Goal: Task Accomplishment & Management: Complete application form

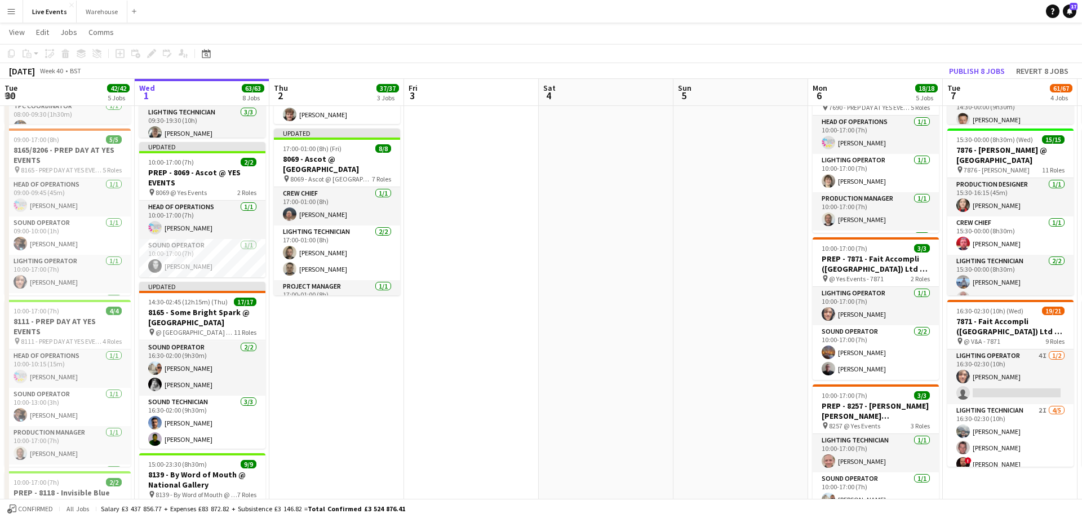
scroll to position [411, 0]
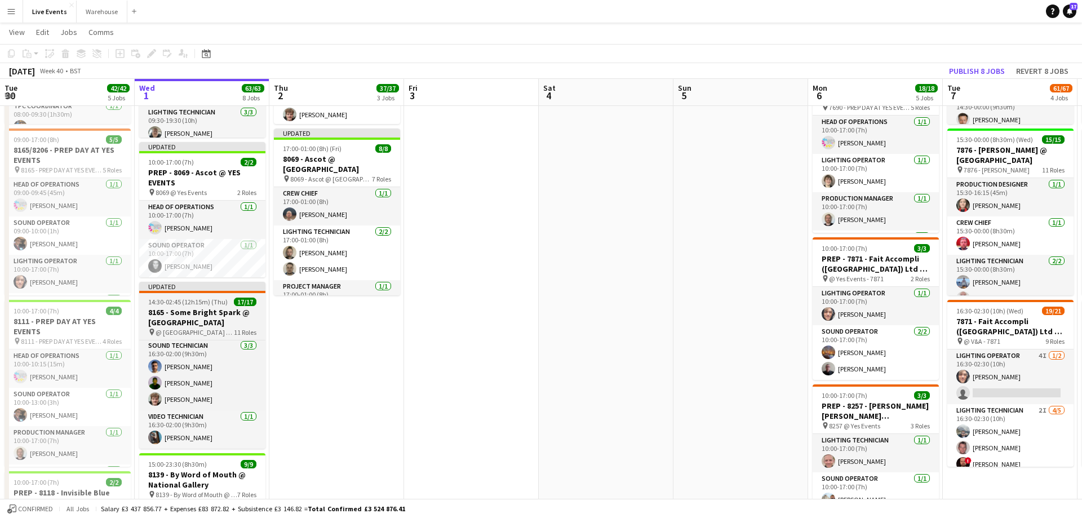
click at [215, 288] on div "Updated" at bounding box center [202, 286] width 126 height 9
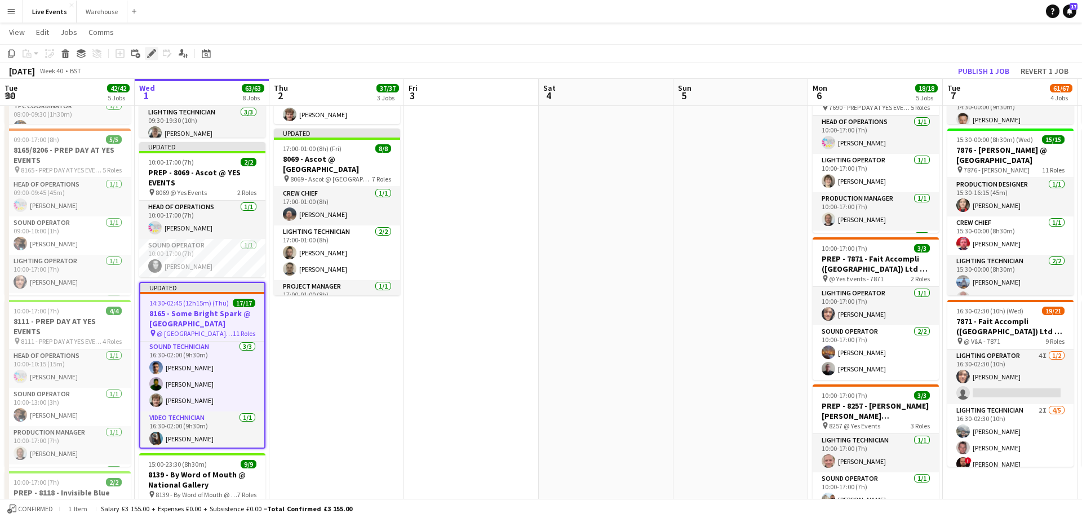
click at [152, 56] on icon "Edit" at bounding box center [151, 53] width 9 height 9
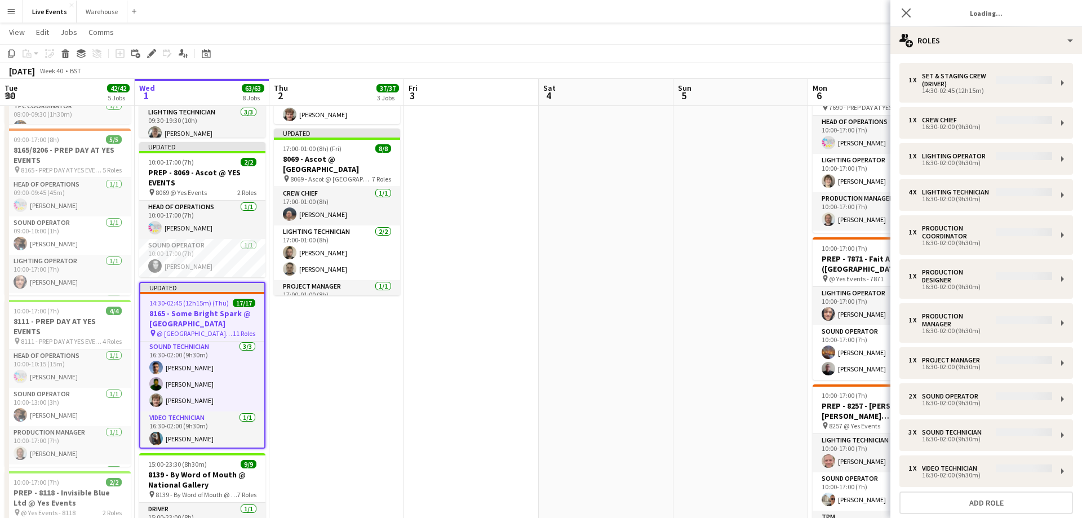
type input "**********"
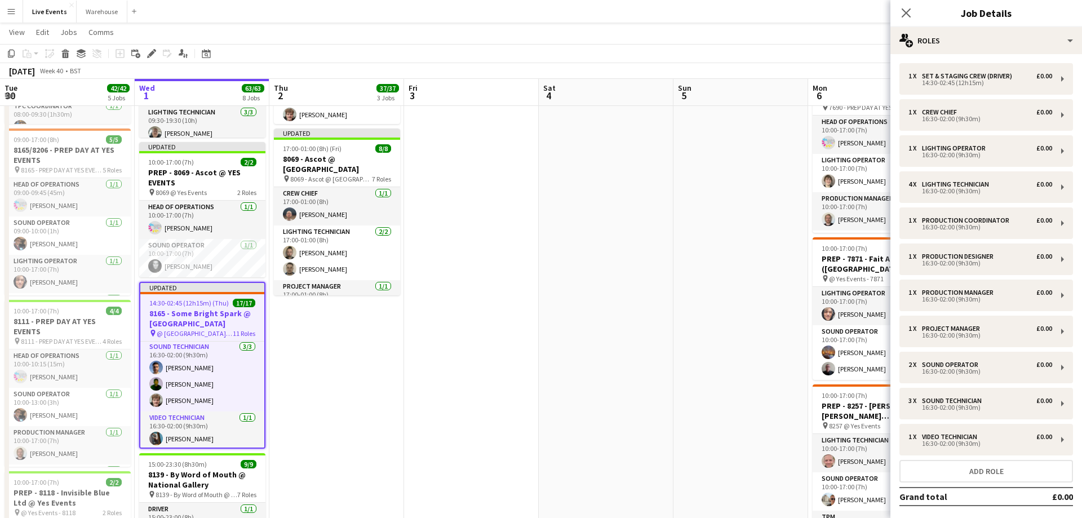
scroll to position [52, 0]
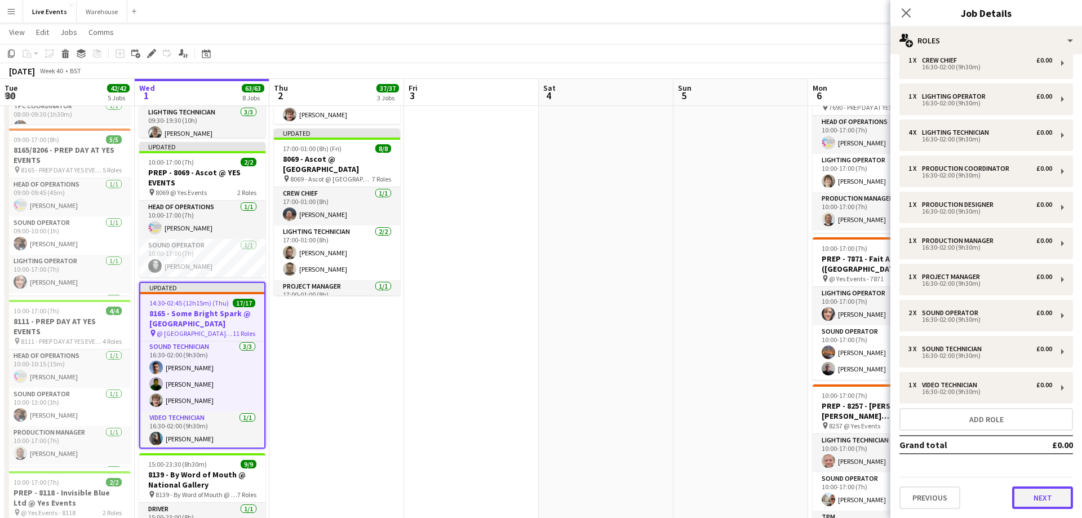
click at [1040, 505] on button "Next" at bounding box center [1042, 497] width 61 height 23
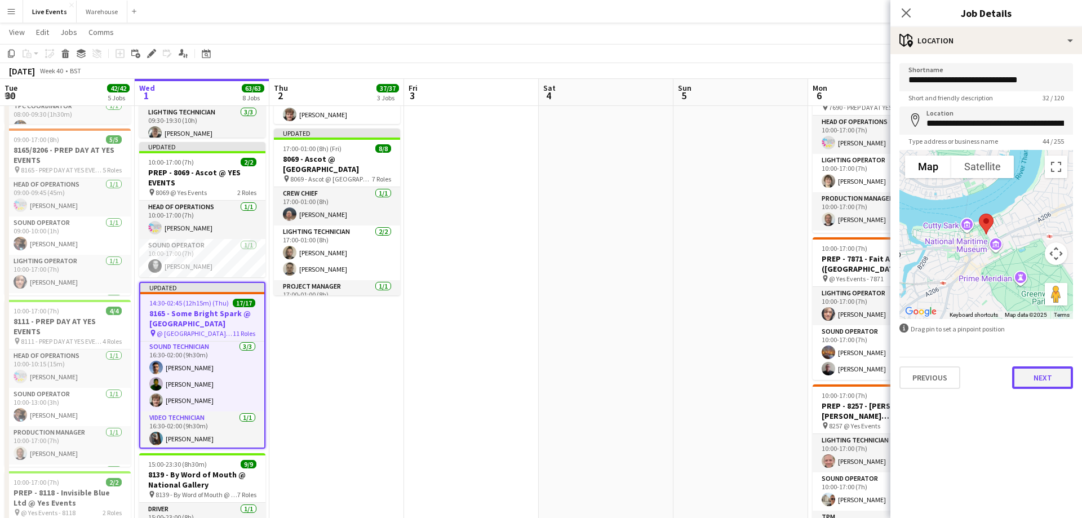
click at [1032, 376] on button "Next" at bounding box center [1042, 377] width 61 height 23
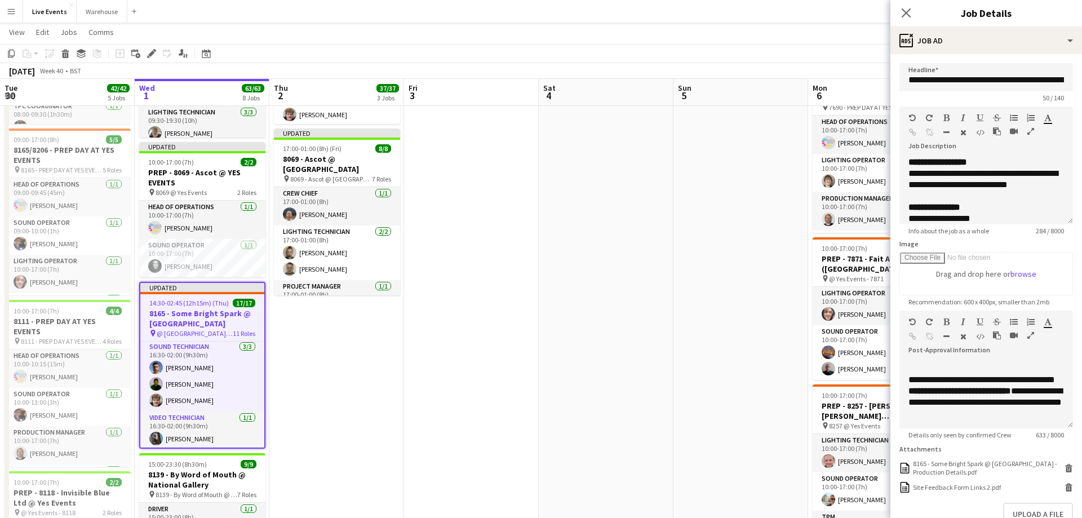
scroll to position [70, 0]
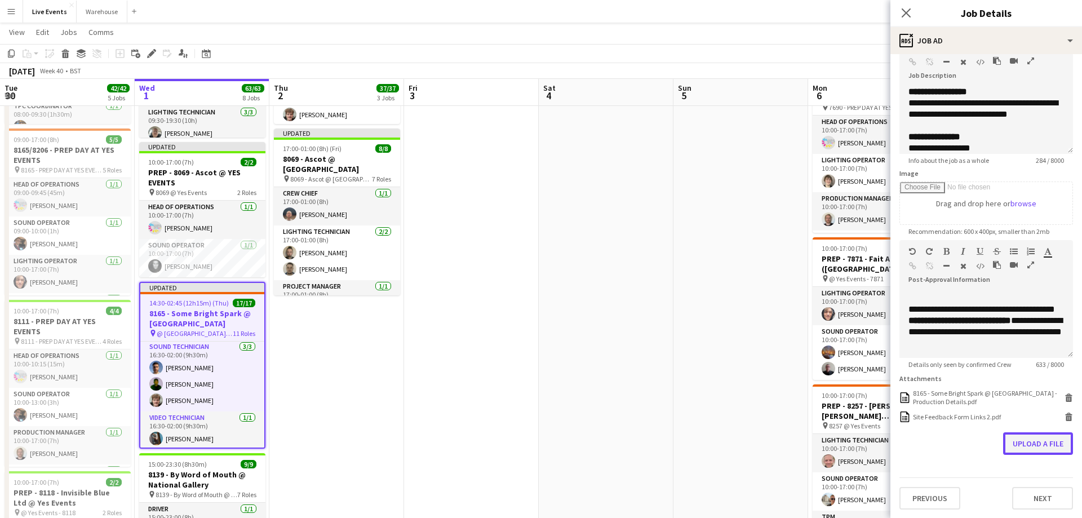
click at [1036, 442] on button "Upload a file" at bounding box center [1038, 443] width 70 height 23
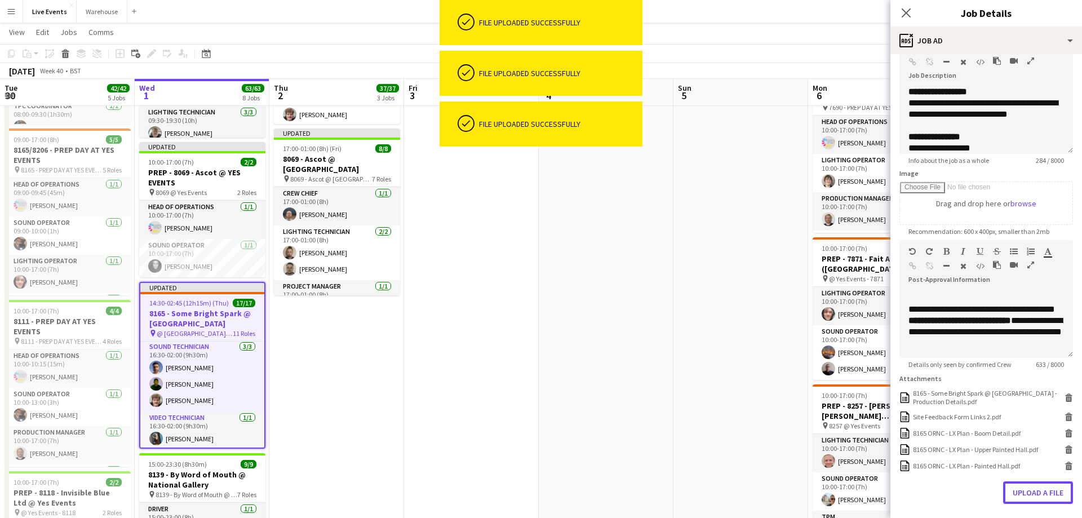
click at [1046, 498] on button "Upload a file" at bounding box center [1038, 492] width 70 height 23
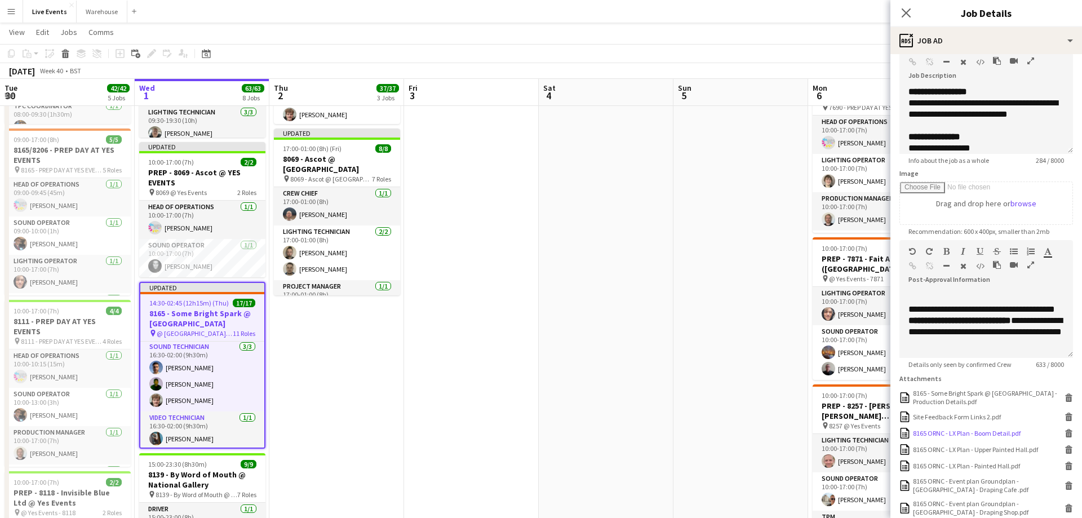
scroll to position [187, 0]
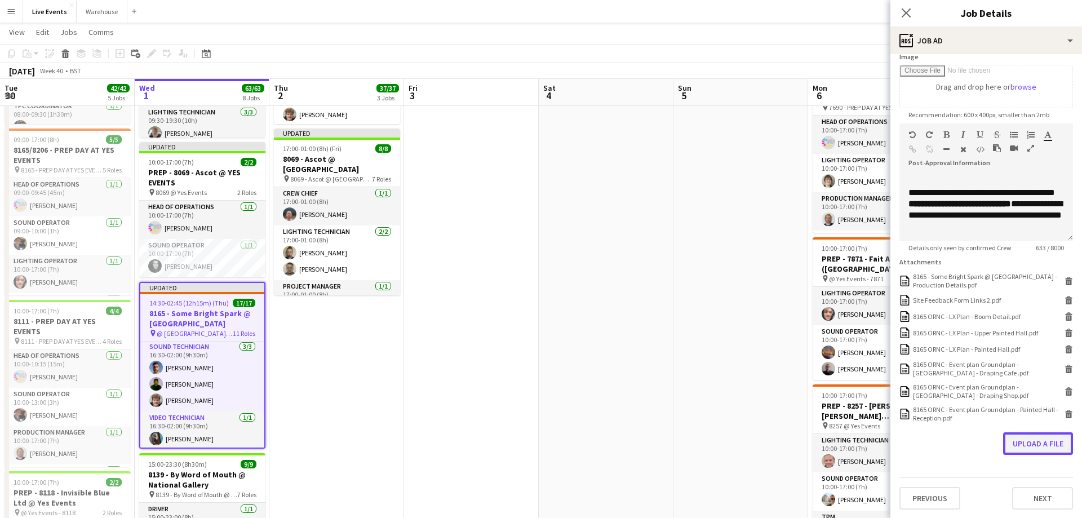
click at [1043, 444] on button "Upload a file" at bounding box center [1038, 443] width 70 height 23
click at [1040, 460] on button "Upload a file" at bounding box center [1038, 466] width 70 height 23
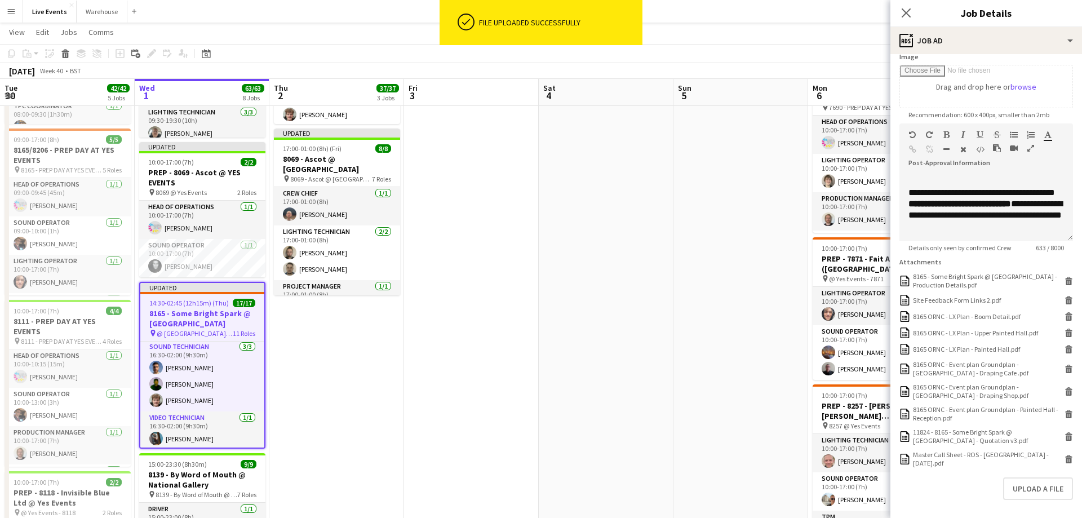
scroll to position [232, 0]
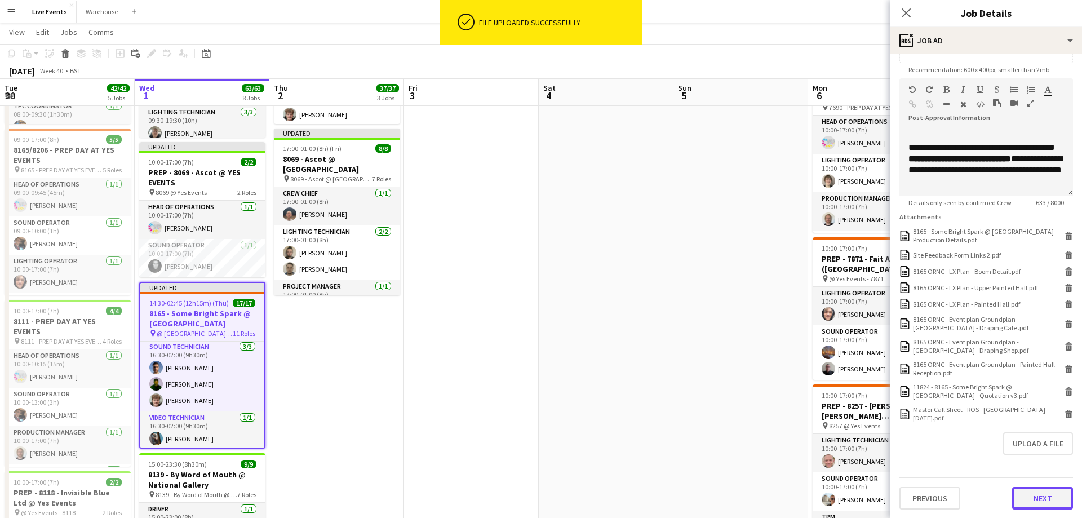
click at [1031, 500] on button "Next" at bounding box center [1042, 498] width 61 height 23
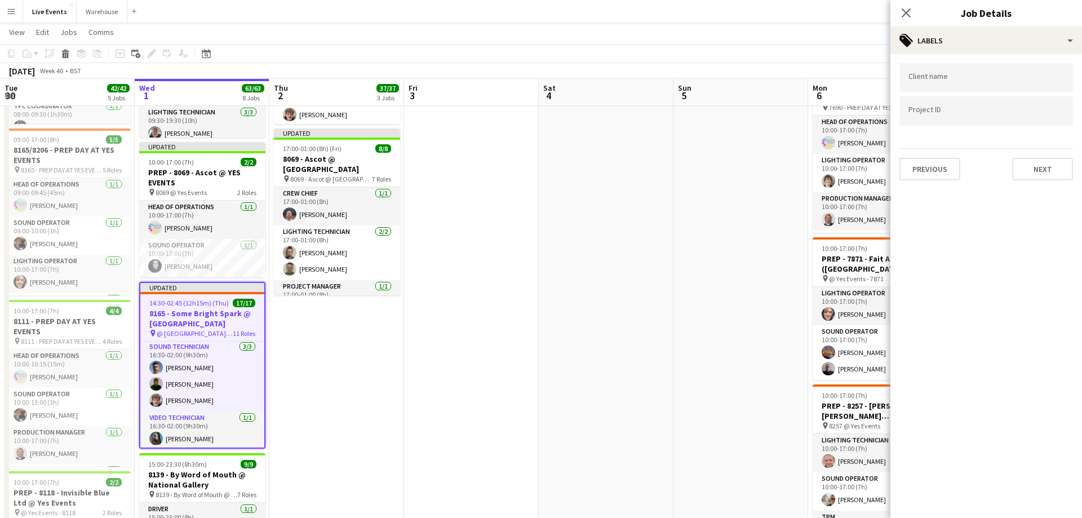
scroll to position [575, 0]
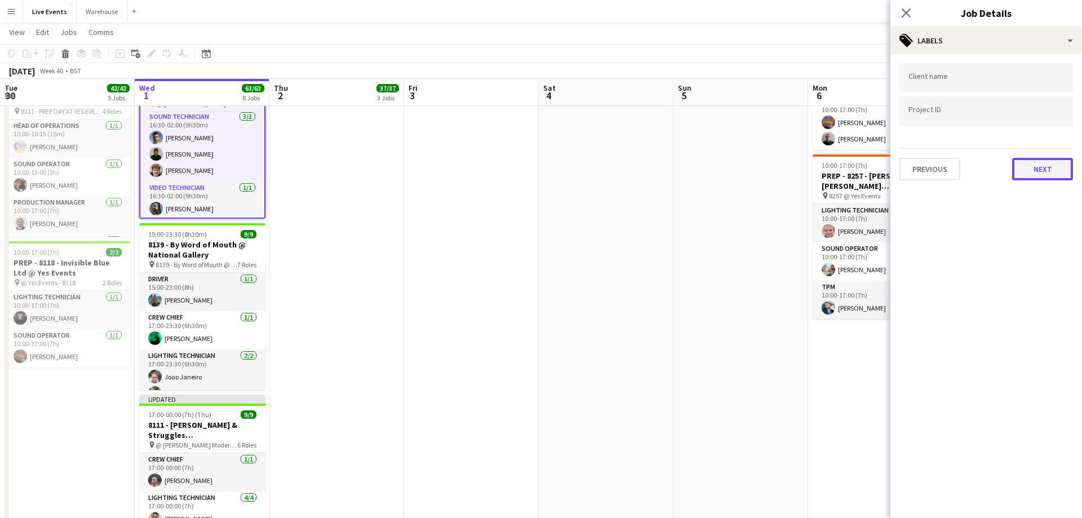
click at [1046, 175] on button "Next" at bounding box center [1042, 169] width 61 height 23
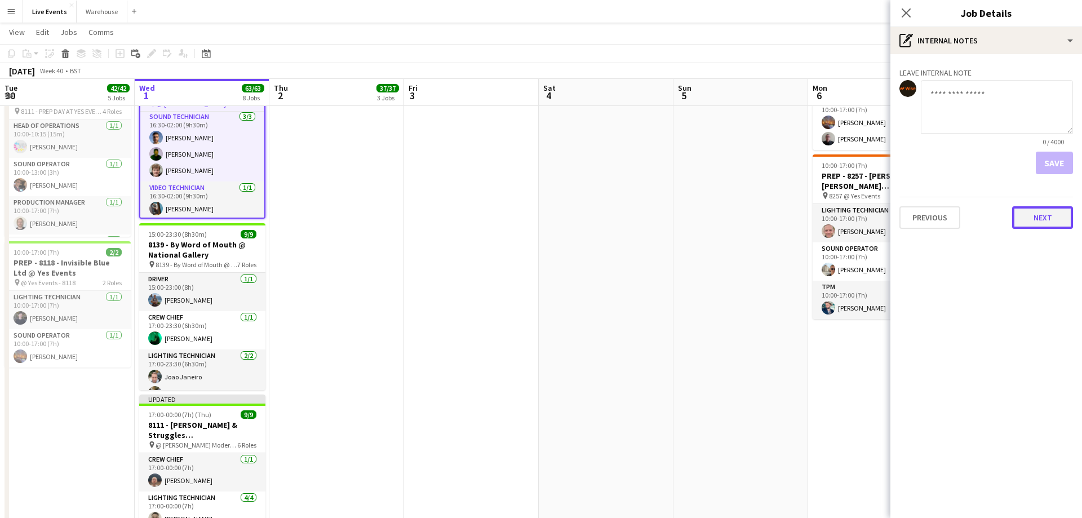
click at [1039, 214] on button "Next" at bounding box center [1042, 217] width 61 height 23
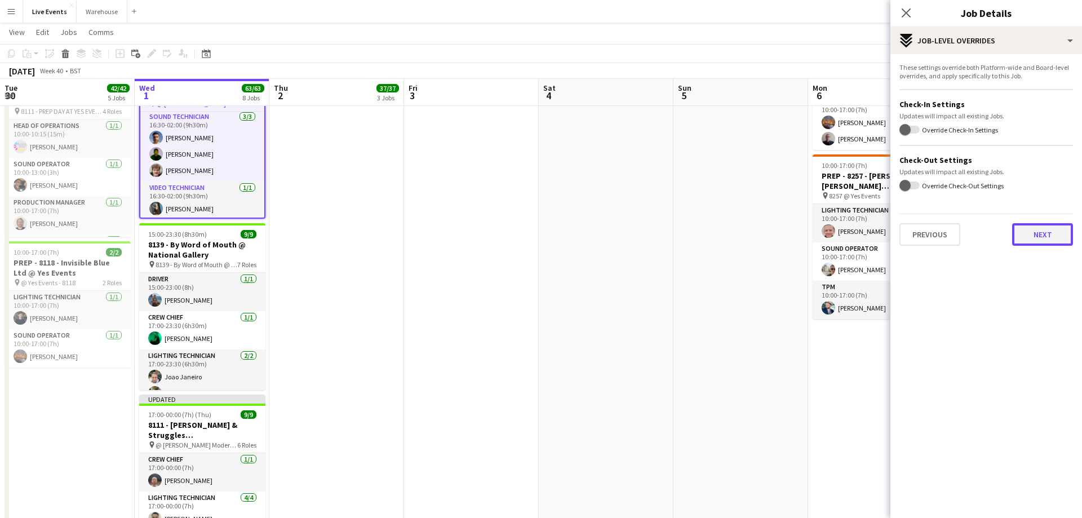
click at [1037, 234] on button "Next" at bounding box center [1042, 234] width 61 height 23
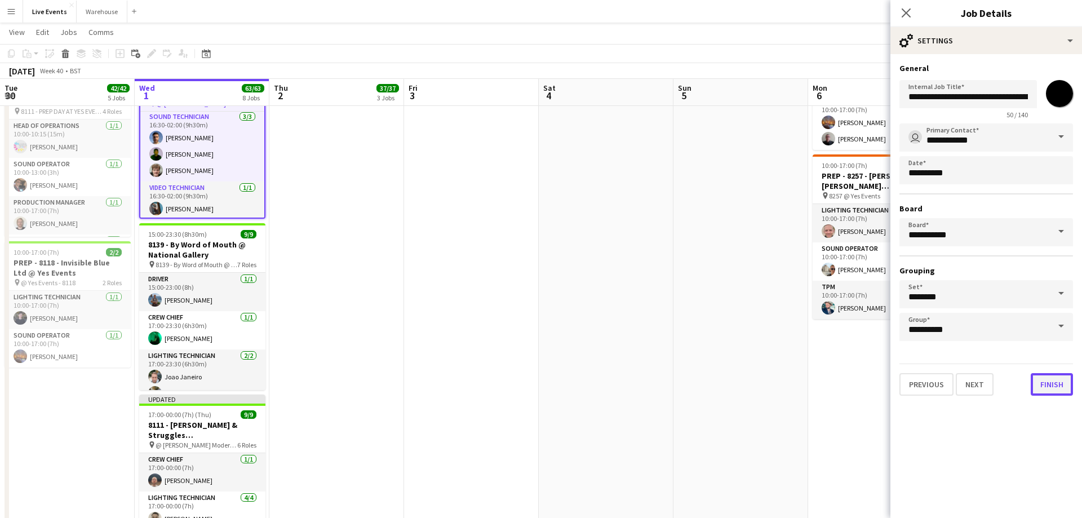
click at [1040, 386] on button "Finish" at bounding box center [1051, 384] width 42 height 23
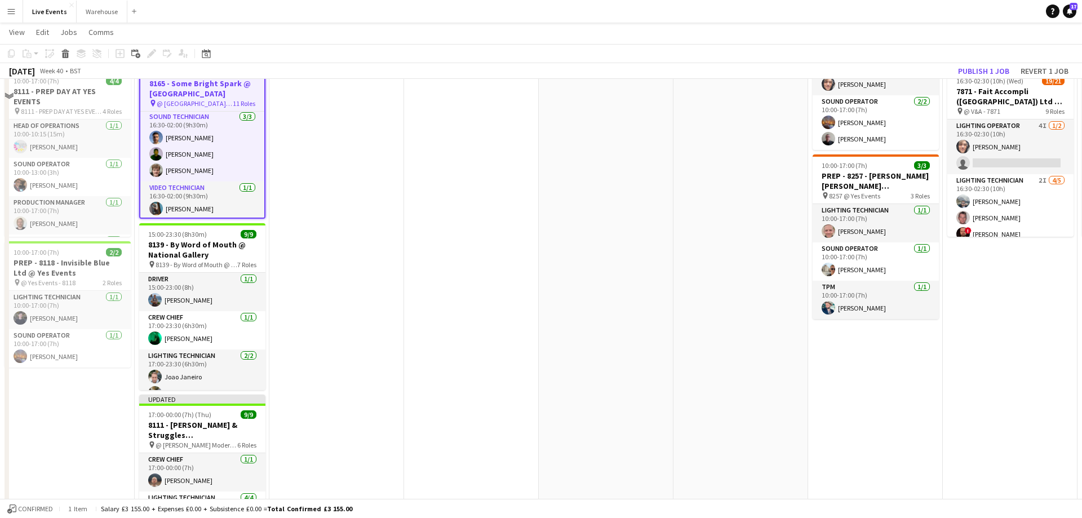
scroll to position [287, 0]
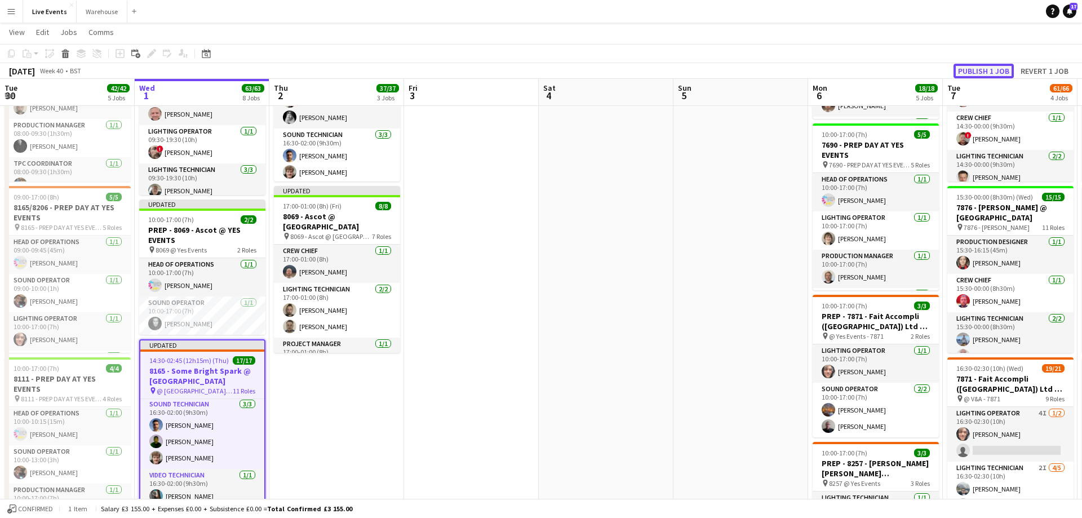
click at [971, 74] on button "Publish 1 job" at bounding box center [983, 71] width 60 height 15
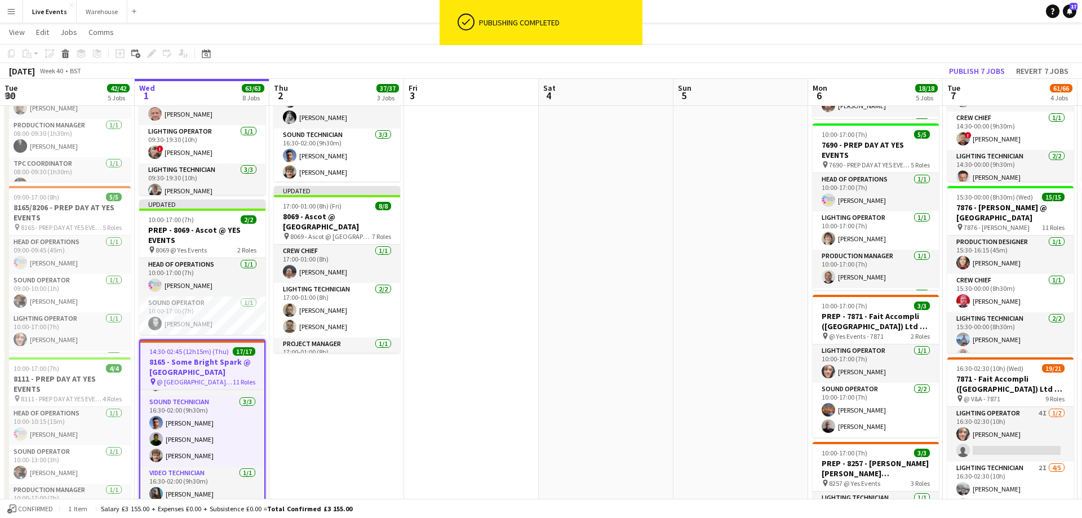
scroll to position [404, 0]
